Goal: Task Accomplishment & Management: Use online tool/utility

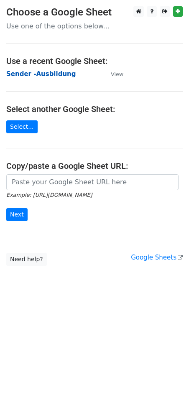
click at [26, 75] on strong "Sender -Ausbildung" at bounding box center [40, 74] width 69 height 8
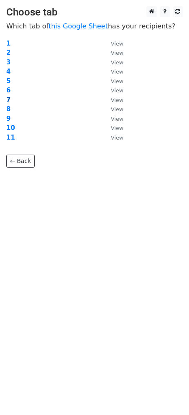
click at [8, 97] on strong "7" at bounding box center [8, 100] width 4 height 8
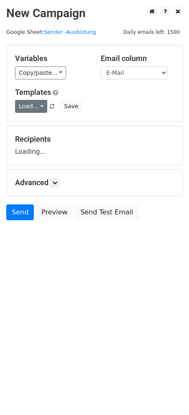
click at [39, 104] on link "Load..." at bounding box center [31, 106] width 32 height 13
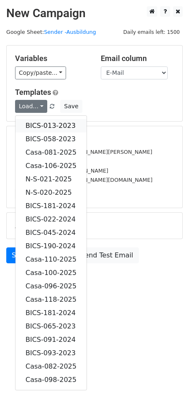
click at [58, 124] on link "BICS-013-2023" at bounding box center [50, 125] width 71 height 13
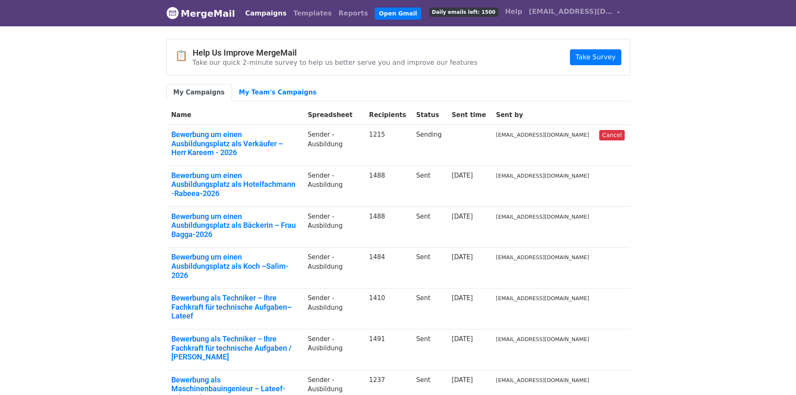
click at [86, 107] on body "MergeMail Campaigns Templates Reports Open Gmail Daily emails left: 1500 Help i…" at bounding box center [398, 285] width 796 height 570
click at [249, 93] on link "My Team's Campaigns" at bounding box center [278, 92] width 92 height 17
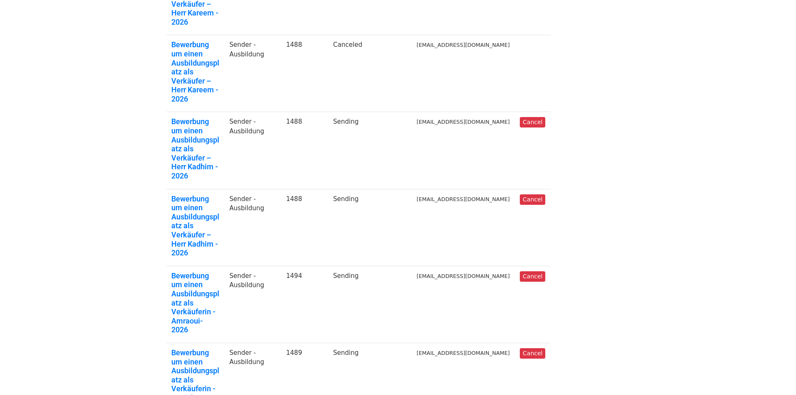
scroll to position [209, 0]
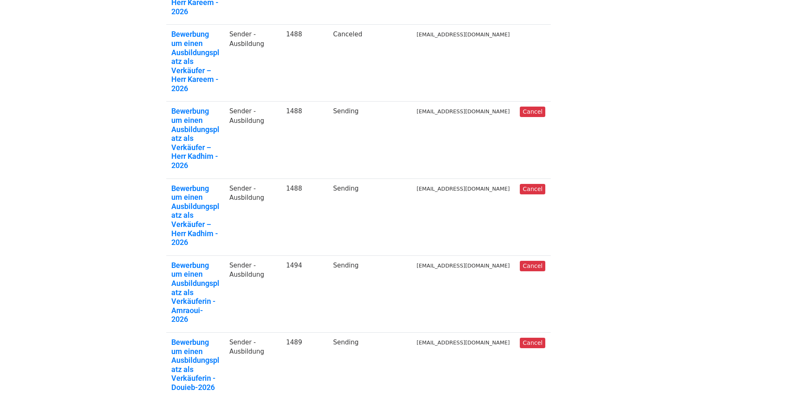
click at [205, 337] on link "Bewerbung um einen Ausbildungsplatz als Verkäuferin - Douieb-2026" at bounding box center [195, 364] width 48 height 54
click at [201, 337] on link "Bewerbung um einen Ausbildungsplatz als Verkäuferin - Douieb-2026" at bounding box center [195, 364] width 48 height 54
click at [200, 261] on link "Bewerbung um einen Ausbildungsplatz als Verkäuferin - Amraoui-2026" at bounding box center [195, 292] width 48 height 63
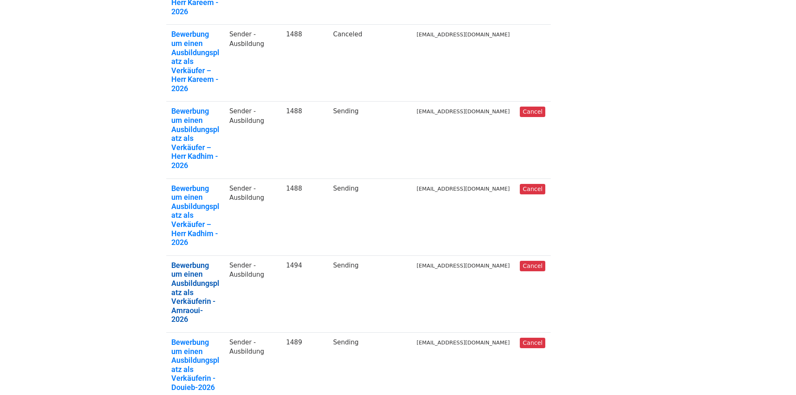
click at [199, 261] on link "Bewerbung um einen Ausbildungsplatz als Verkäuferin - Amraoui-2026" at bounding box center [195, 292] width 48 height 63
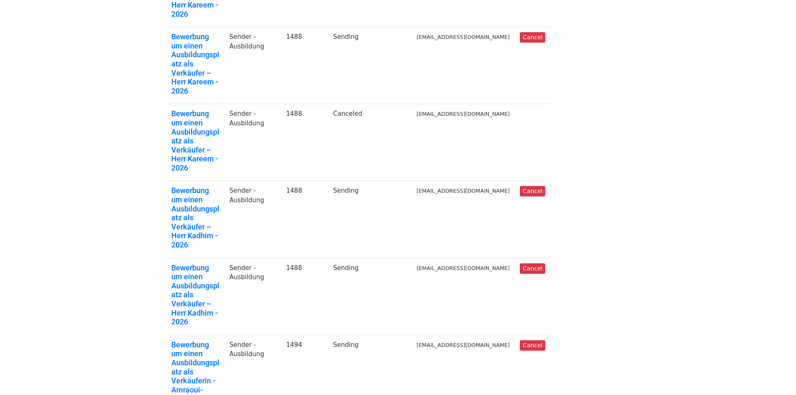
scroll to position [125, 0]
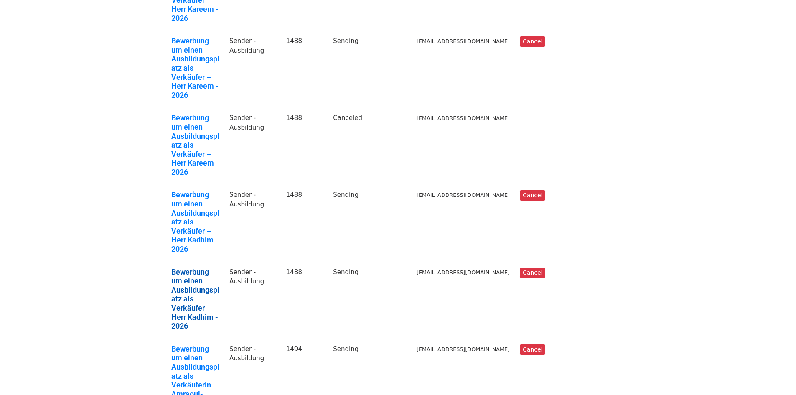
click at [188, 267] on link "Bewerbung um einen Ausbildungsplatz als Verkäufer – Herr Kadhim - 2026" at bounding box center [195, 298] width 48 height 63
click at [215, 190] on link "Bewerbung um einen Ausbildungsplatz als Verkäufer – Herr Kadhim - 2026" at bounding box center [195, 221] width 48 height 63
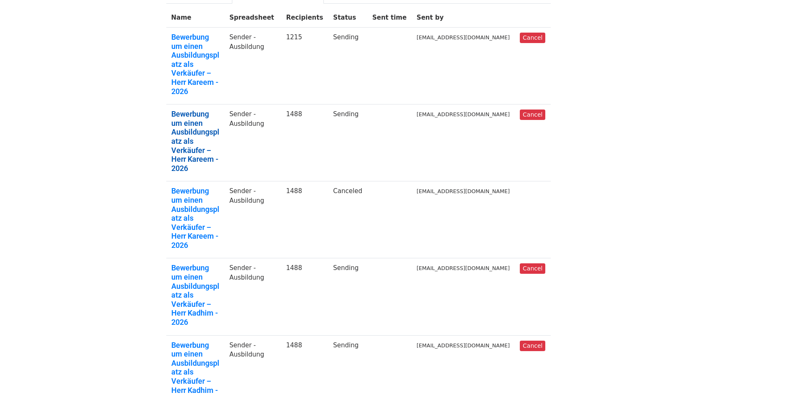
scroll to position [42, 0]
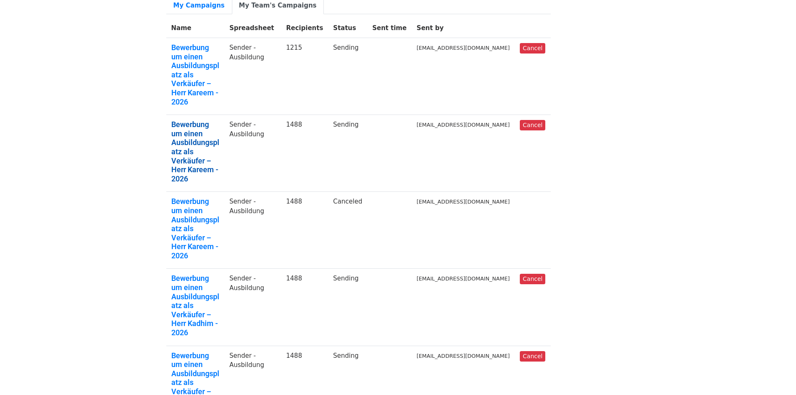
click at [210, 120] on link "Bewerbung um einen Ausbildungsplatz als Verkäufer – Herr Kareem - 2026" at bounding box center [195, 151] width 48 height 63
click at [179, 51] on link "Bewerbung um einen Ausbildungsplatz als Verkäufer – Herr Kareem - 2026" at bounding box center [195, 74] width 48 height 63
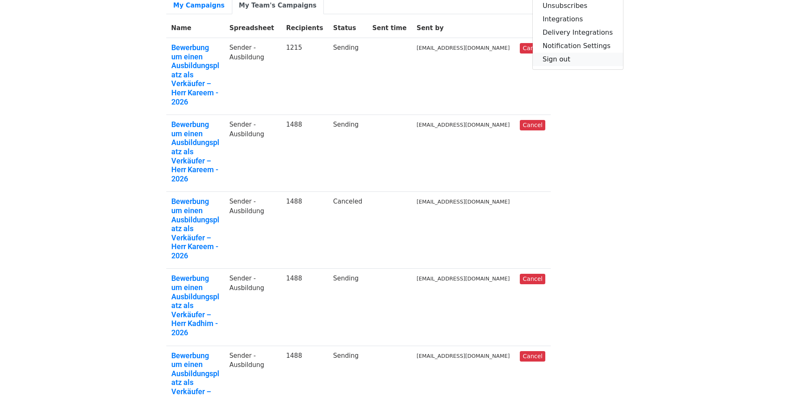
click at [560, 66] on link "Sign out" at bounding box center [578, 59] width 90 height 13
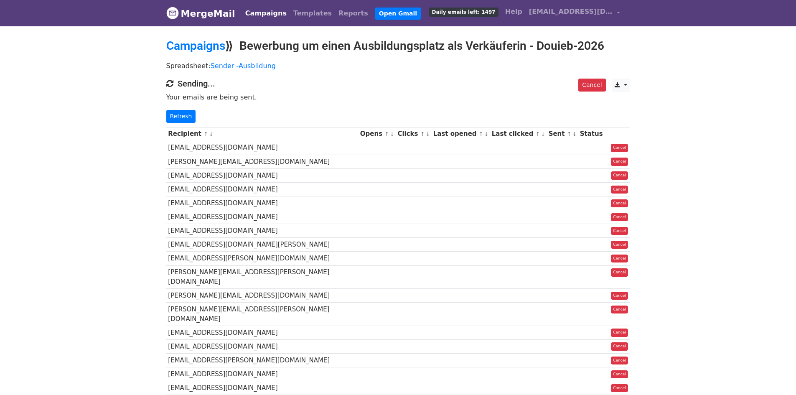
drag, startPoint x: 0, startPoint y: 0, endPoint x: 126, endPoint y: 231, distance: 263.4
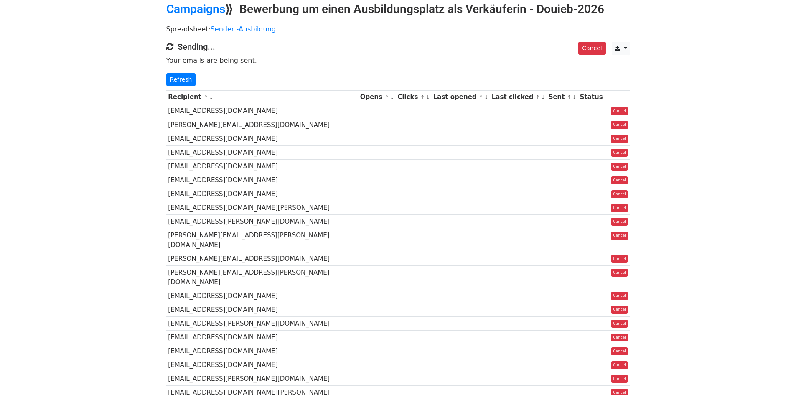
scroll to position [84, 0]
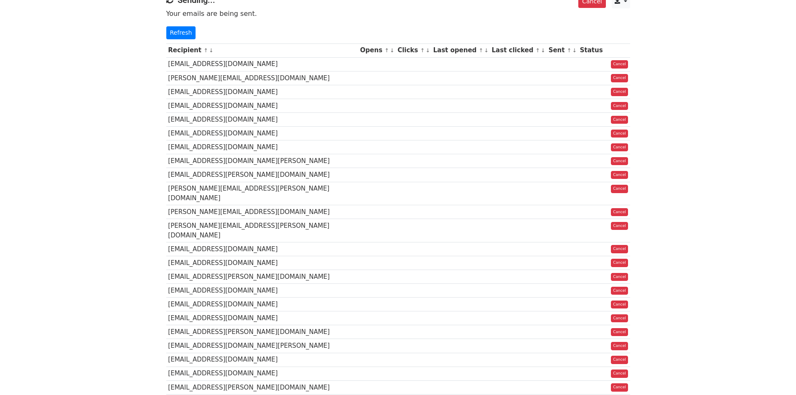
drag, startPoint x: 0, startPoint y: 0, endPoint x: 105, endPoint y: 226, distance: 249.3
